Goal: Information Seeking & Learning: Compare options

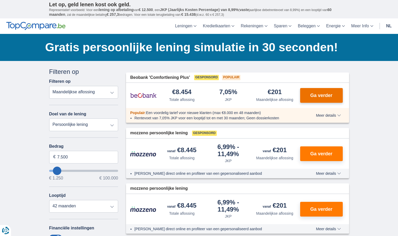
click at [317, 92] on button "Ga verder" at bounding box center [321, 95] width 43 height 15
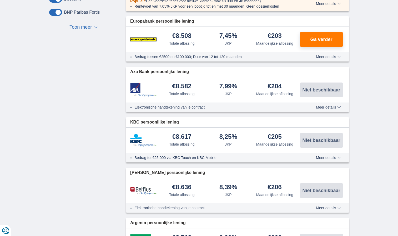
scroll to position [265, 0]
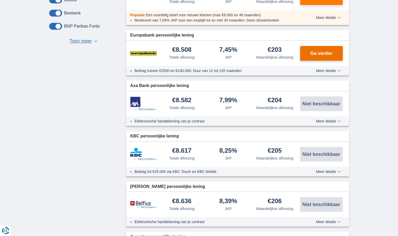
click at [320, 49] on button "Ga verder" at bounding box center [321, 53] width 43 height 15
